Goal: Task Accomplishment & Management: Use online tool/utility

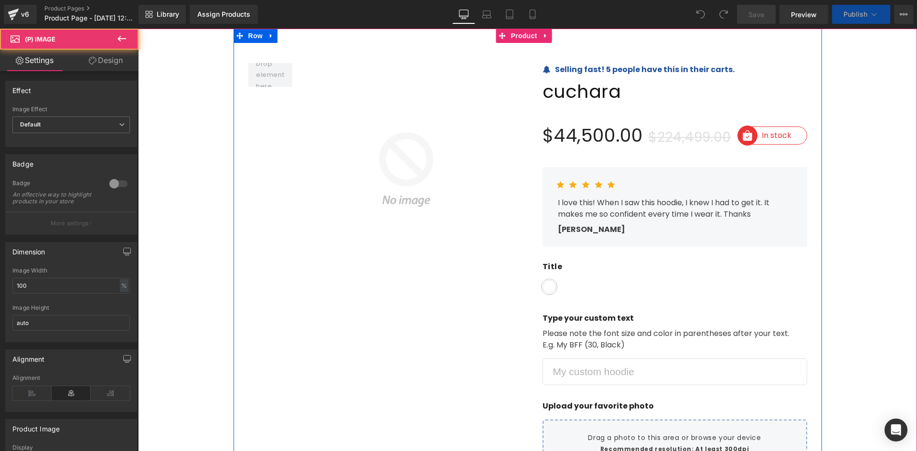
click at [492, 119] on img at bounding box center [402, 169] width 221 height 213
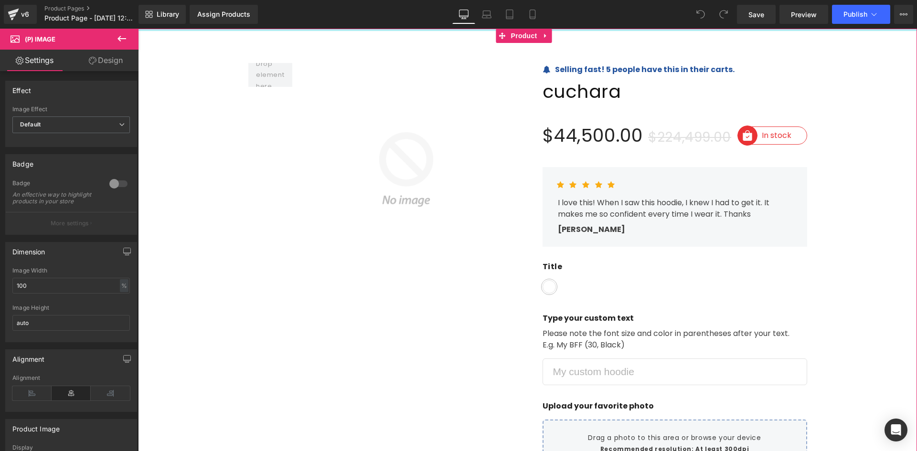
click at [240, 28] on div "Library Assign Products Product Preview No product match your search. Please tr…" at bounding box center [527, 14] width 778 height 29
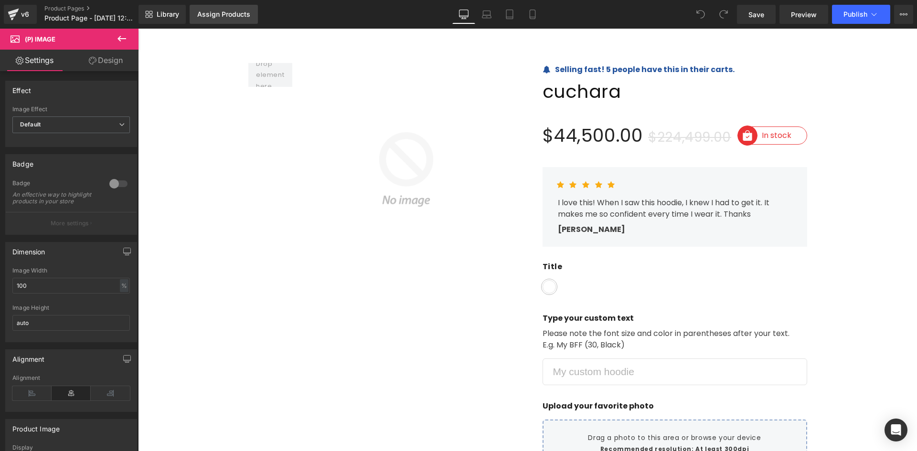
click at [238, 21] on link "Assign Products" at bounding box center [224, 14] width 68 height 19
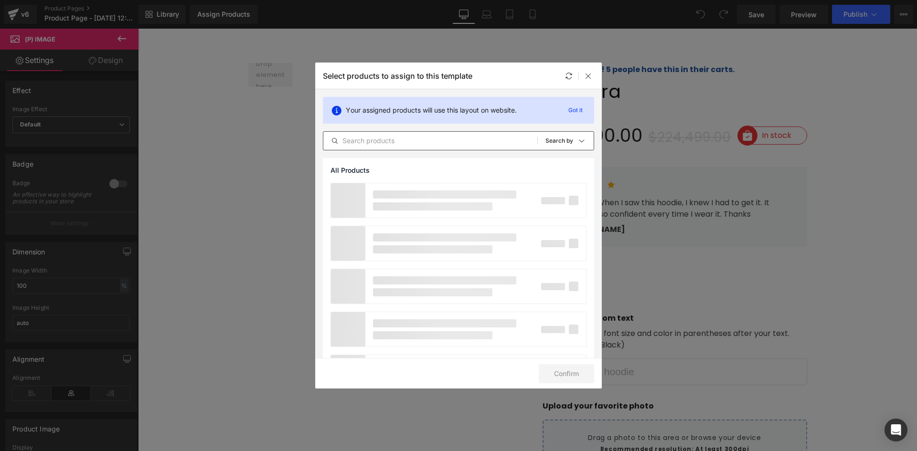
click at [375, 139] on input "text" at bounding box center [430, 140] width 214 height 11
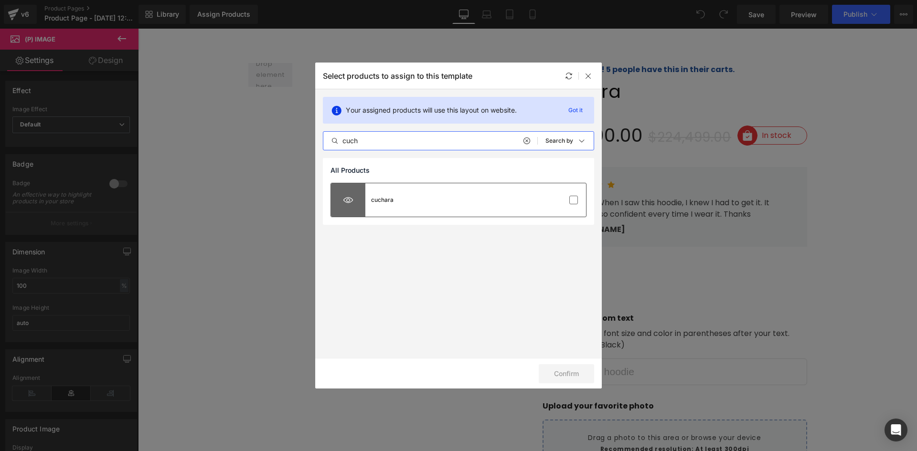
type input "cuch"
click at [360, 194] on div at bounding box center [348, 199] width 34 height 33
click at [565, 365] on div "Select products to assign to this template Your assigned products will use this…" at bounding box center [458, 226] width 287 height 326
click at [565, 365] on button "Confirm" at bounding box center [566, 373] width 55 height 19
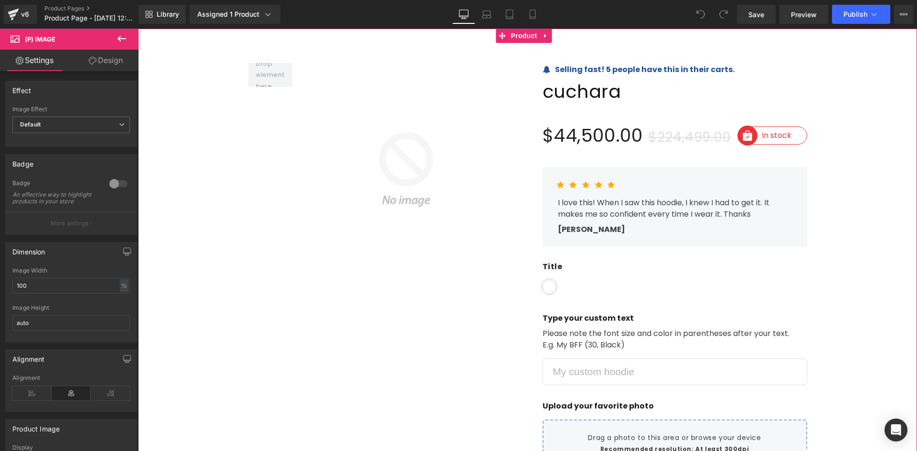
click at [548, 34] on icon at bounding box center [546, 35] width 7 height 7
click at [551, 41] on link at bounding box center [552, 36] width 12 height 14
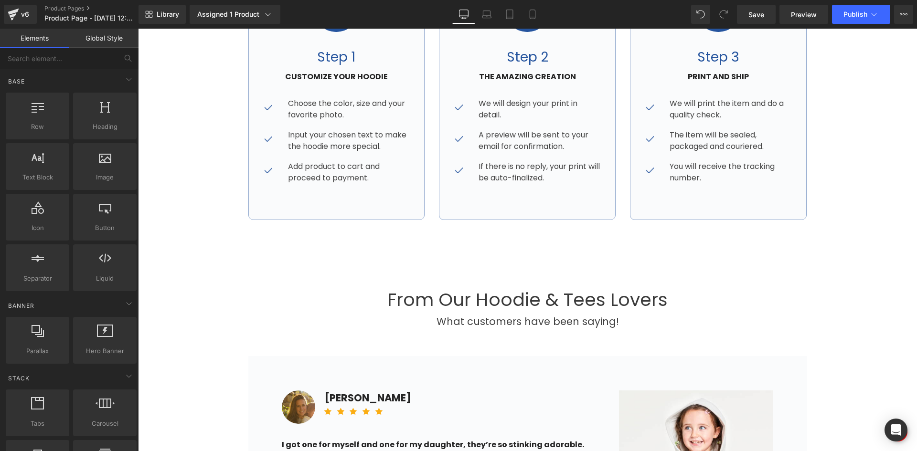
scroll to position [621, 0]
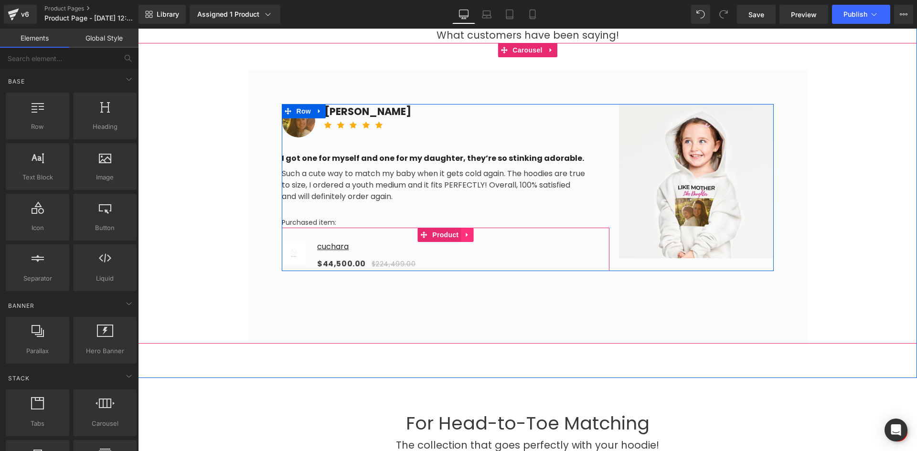
click at [464, 235] on icon at bounding box center [467, 234] width 7 height 7
click at [474, 232] on link at bounding box center [473, 235] width 12 height 14
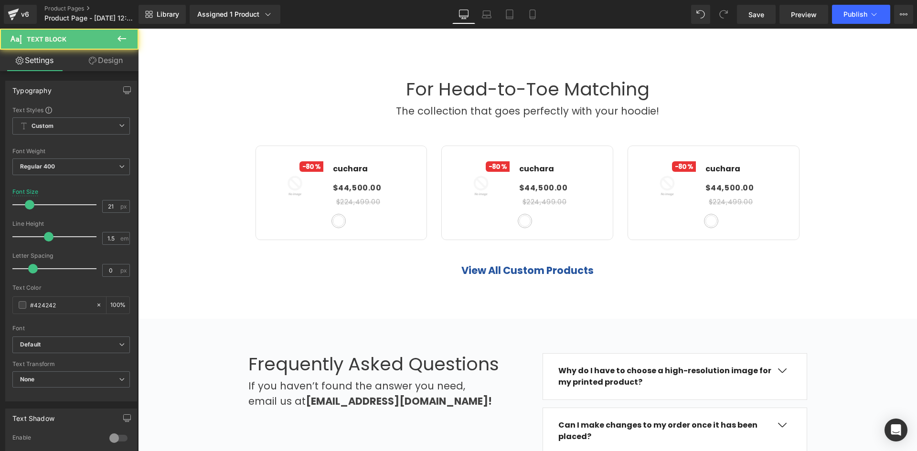
click at [384, 104] on div "The collection that goes perfectly with your hoodie! Text Block" at bounding box center [528, 111] width 396 height 15
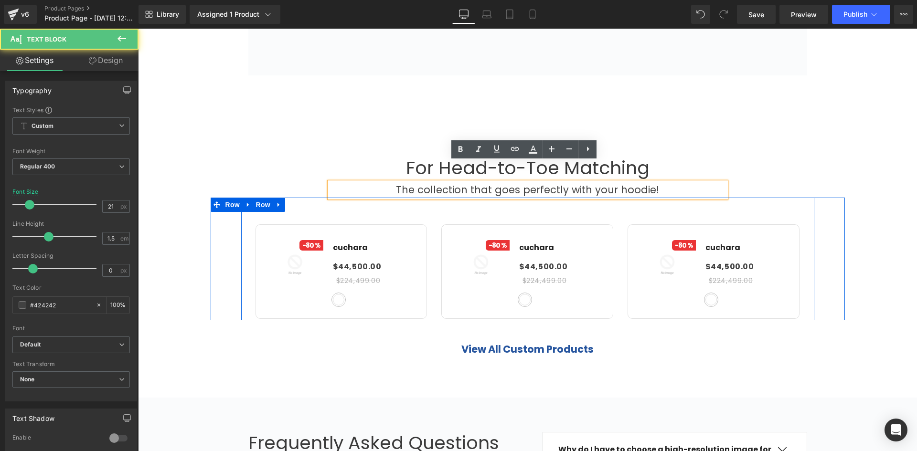
scroll to position [860, 0]
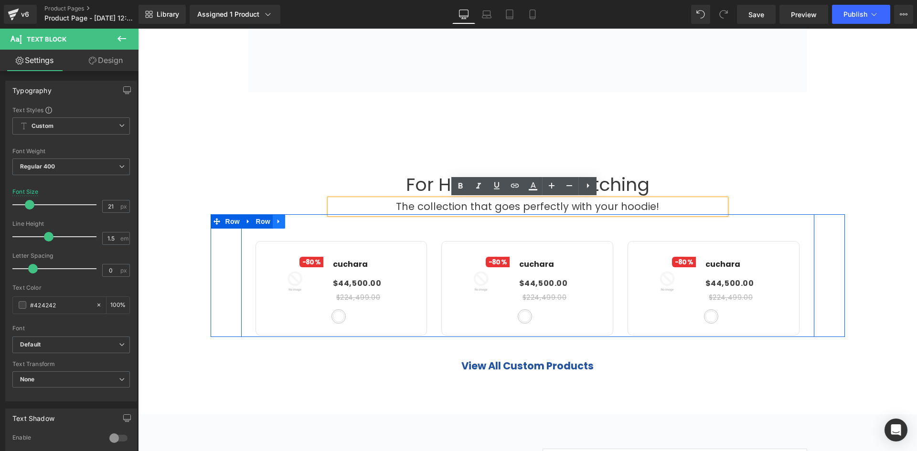
click at [276, 222] on icon at bounding box center [279, 221] width 7 height 7
click at [300, 223] on icon at bounding box center [303, 221] width 7 height 7
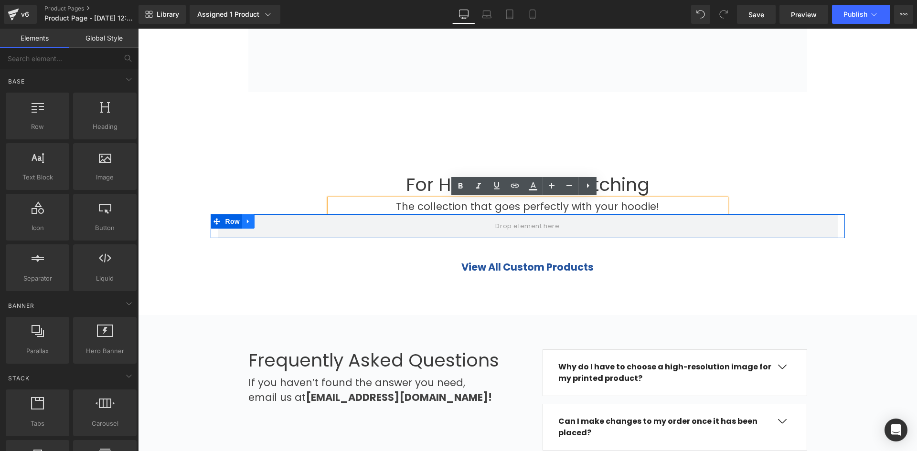
click at [245, 224] on icon at bounding box center [248, 221] width 7 height 7
click at [270, 220] on icon at bounding box center [273, 221] width 7 height 7
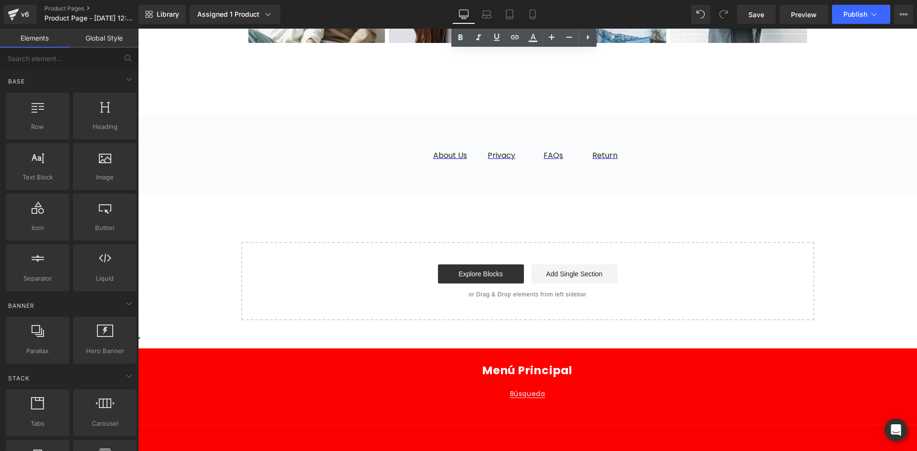
drag, startPoint x: 307, startPoint y: 177, endPoint x: 384, endPoint y: 194, distance: 78.9
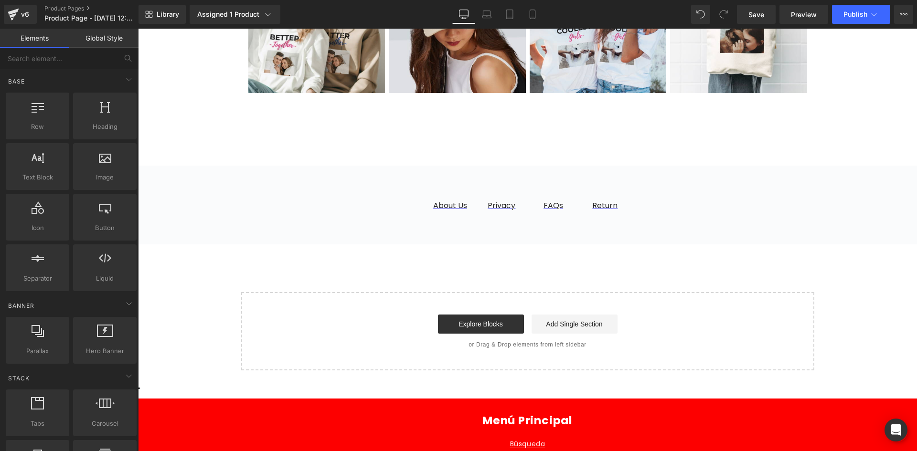
scroll to position [1374, 0]
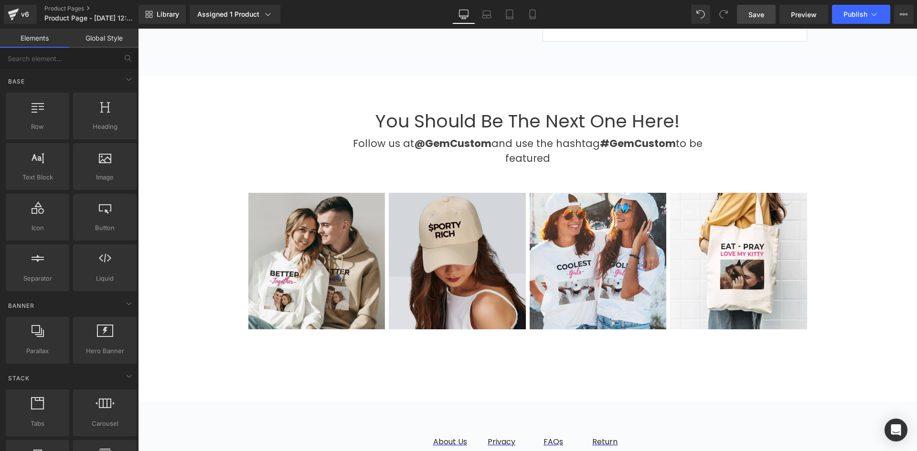
click at [761, 12] on span "Save" at bounding box center [756, 15] width 16 height 10
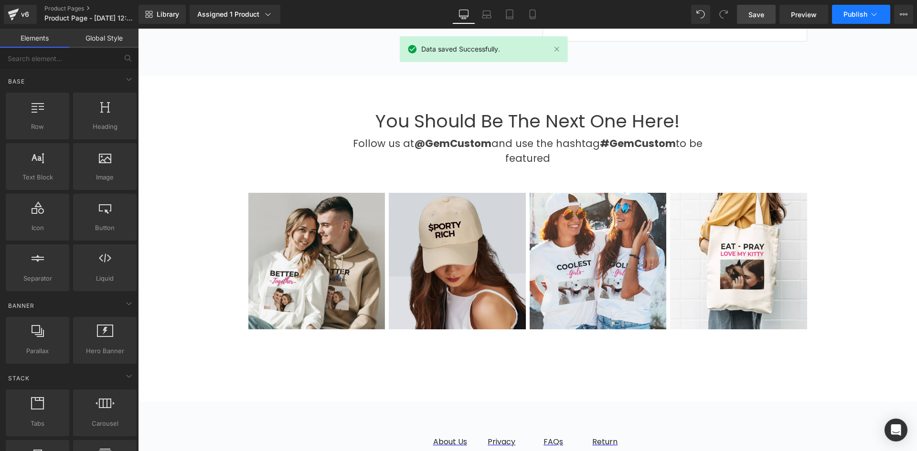
click at [851, 15] on span "Publish" at bounding box center [855, 15] width 24 height 8
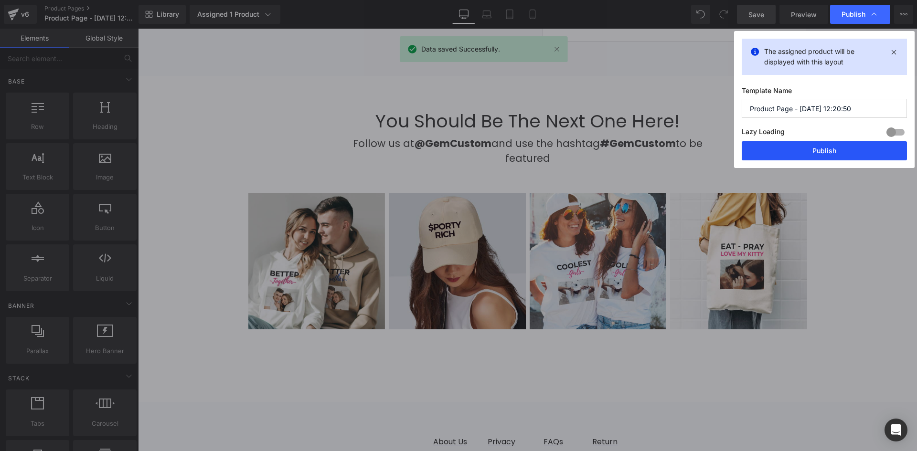
click at [778, 149] on button "Publish" at bounding box center [824, 150] width 165 height 19
